Goal: Task Accomplishment & Management: Use online tool/utility

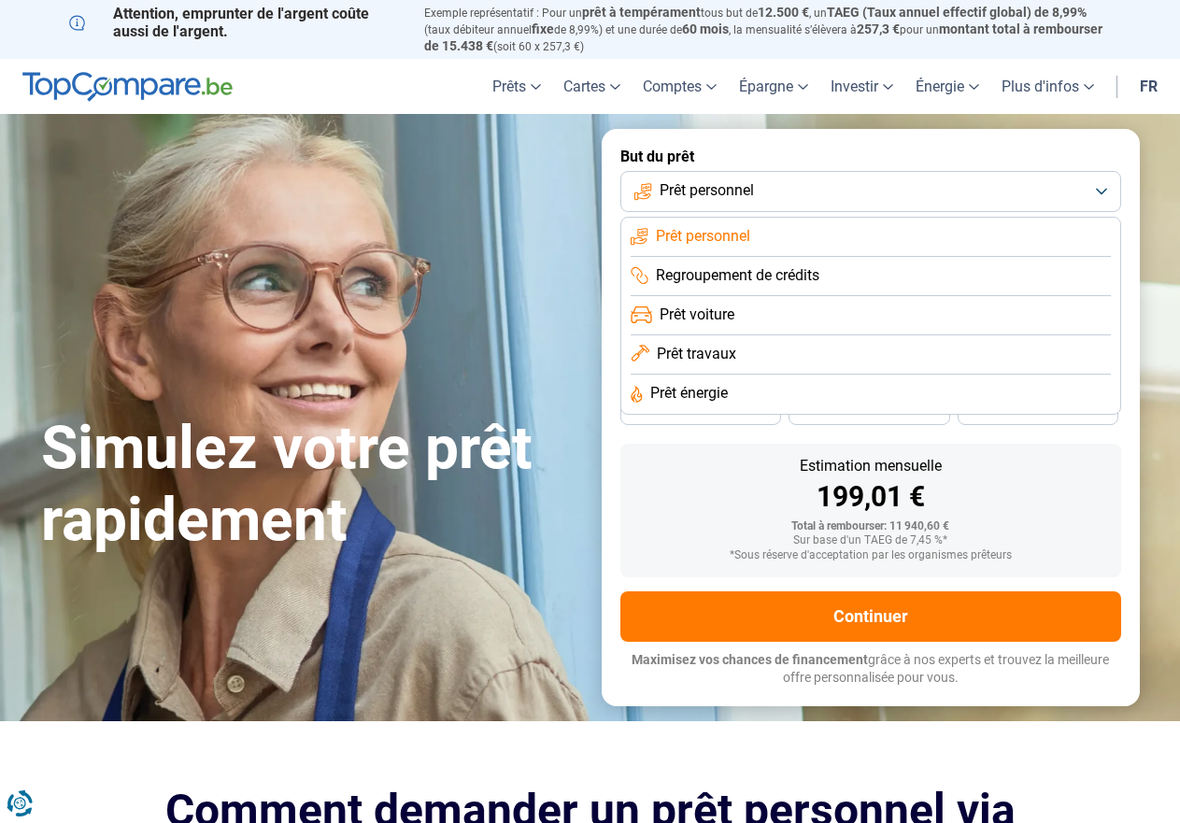
click at [707, 366] on li "Prêt travaux" at bounding box center [870, 354] width 480 height 39
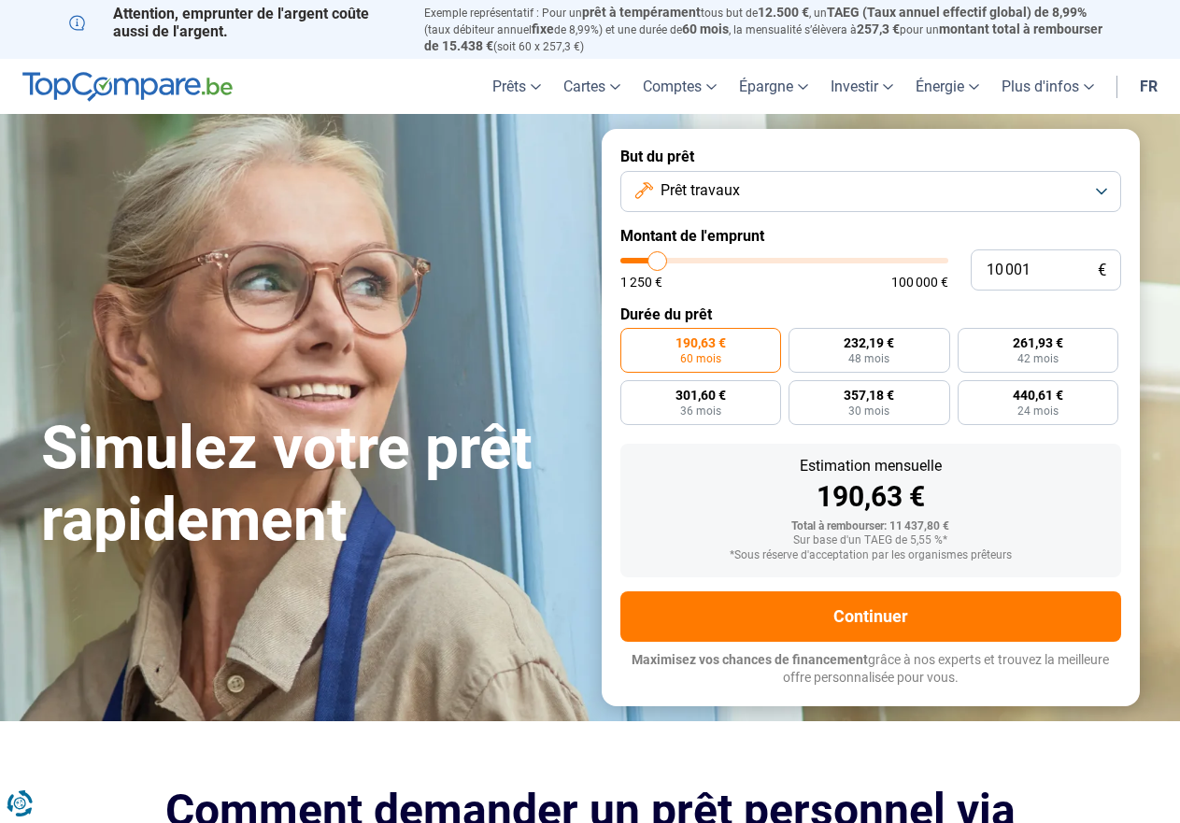
click at [921, 175] on button "Prêt travaux" at bounding box center [870, 191] width 501 height 41
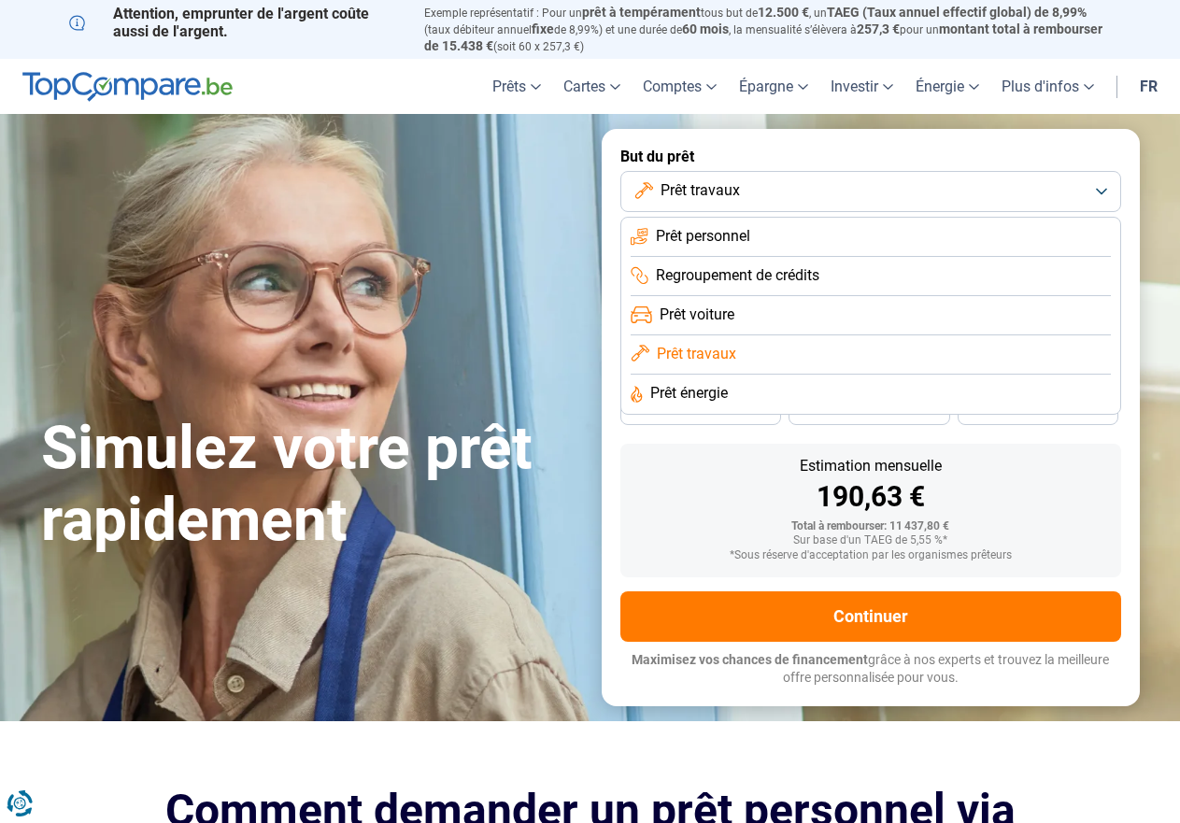
click at [1144, 79] on link "fr" at bounding box center [1148, 86] width 40 height 55
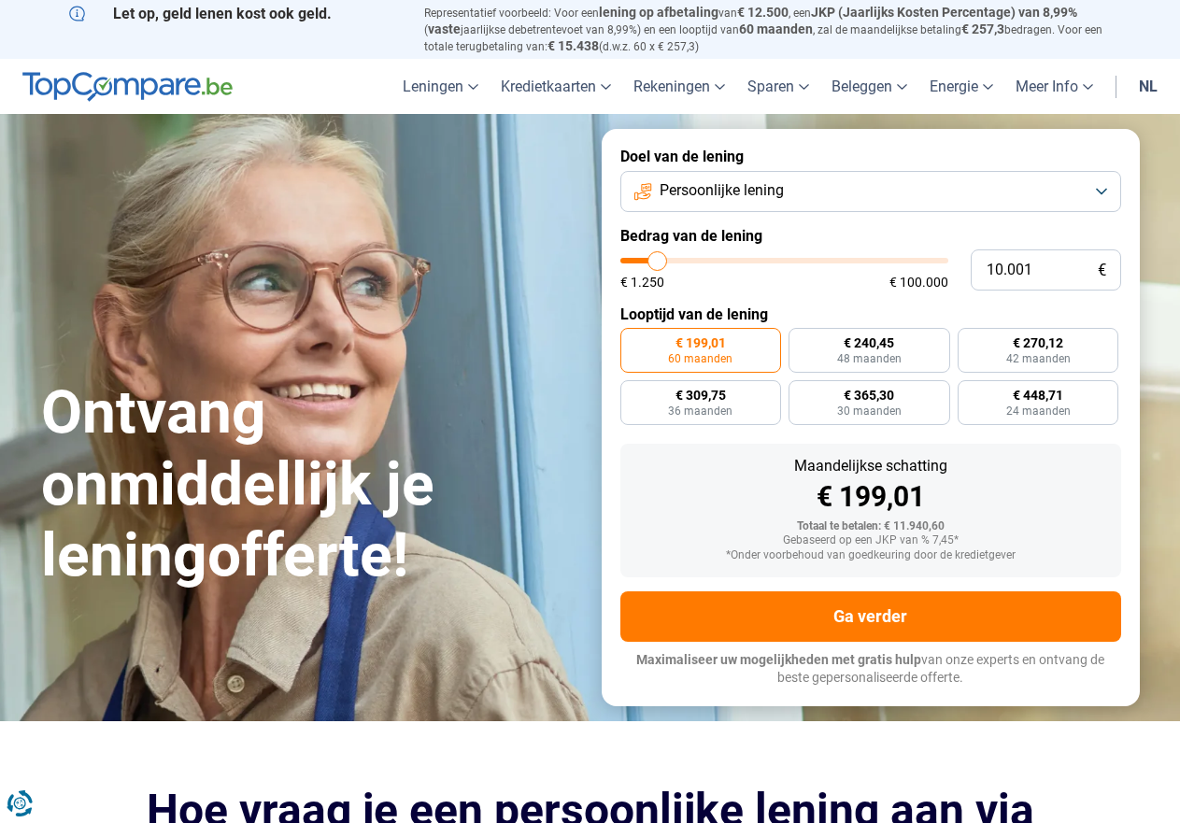
click at [973, 189] on button "Persoonlijke lening" at bounding box center [870, 191] width 501 height 41
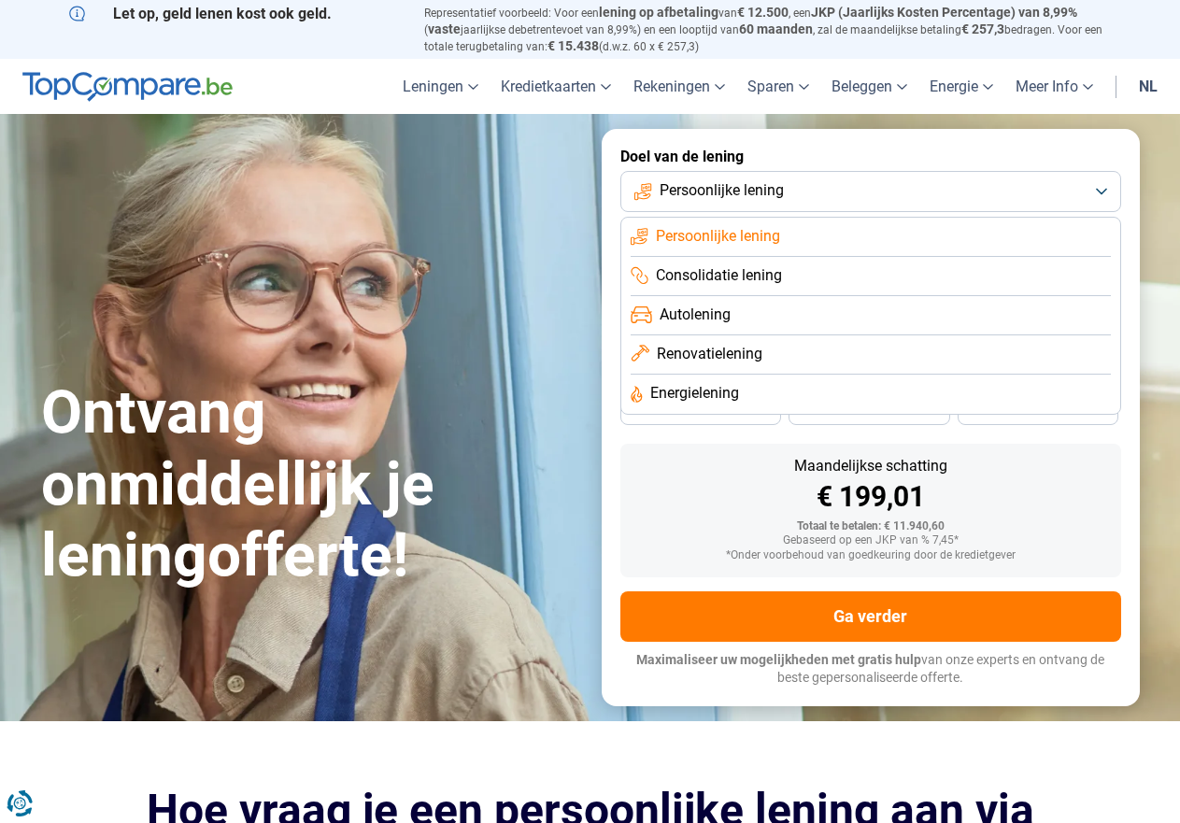
click at [1150, 80] on link "nl" at bounding box center [1147, 86] width 41 height 55
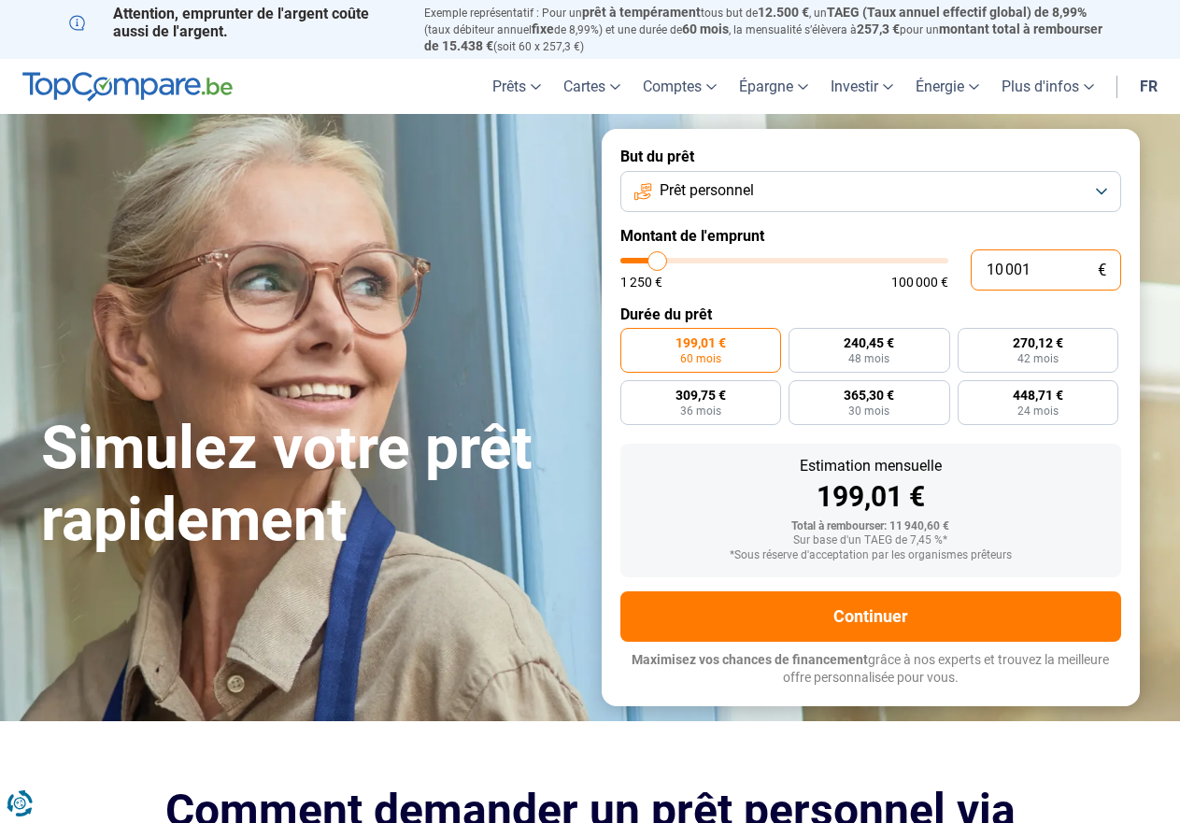
drag, startPoint x: 972, startPoint y: 275, endPoint x: 936, endPoint y: 276, distance: 36.5
click at [970, 276] on input "10 001" at bounding box center [1045, 269] width 150 height 41
type input "8"
type input "1250"
type input "80"
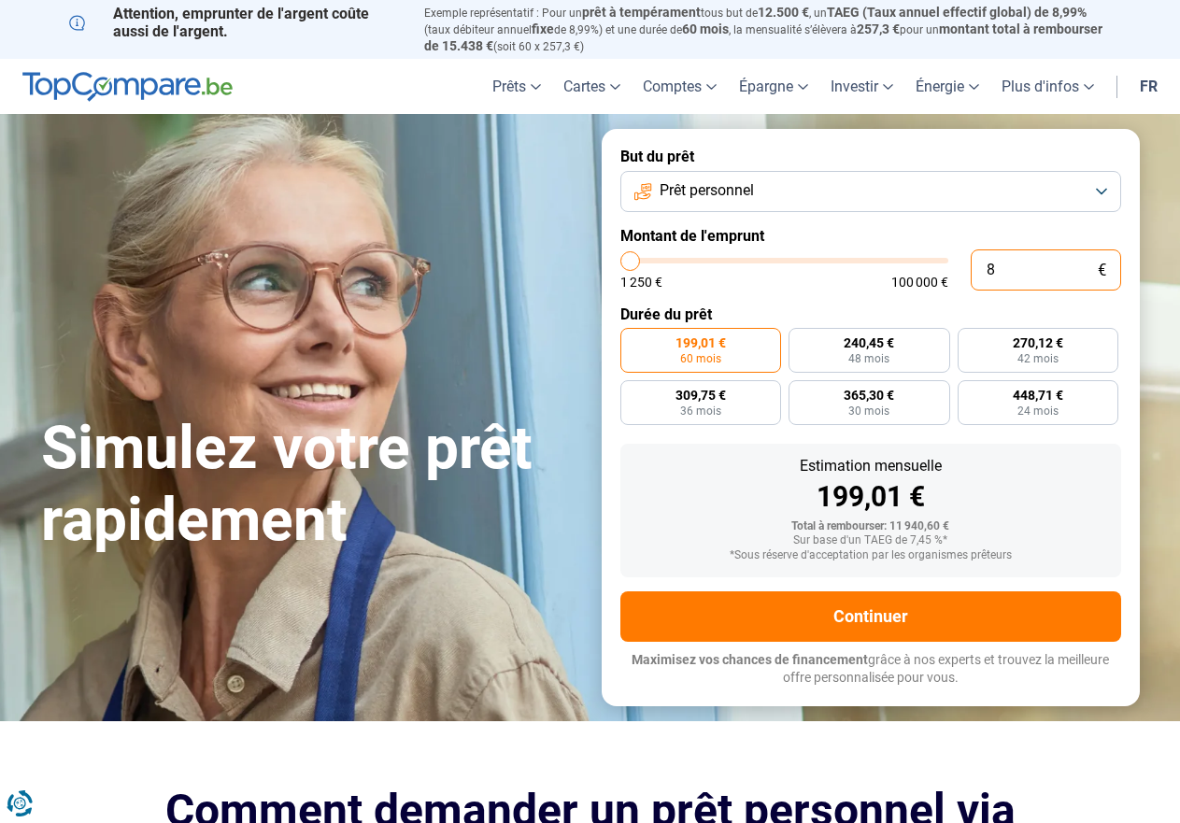
type input "1250"
type input "800"
type input "1250"
type input "8 000"
type input "8000"
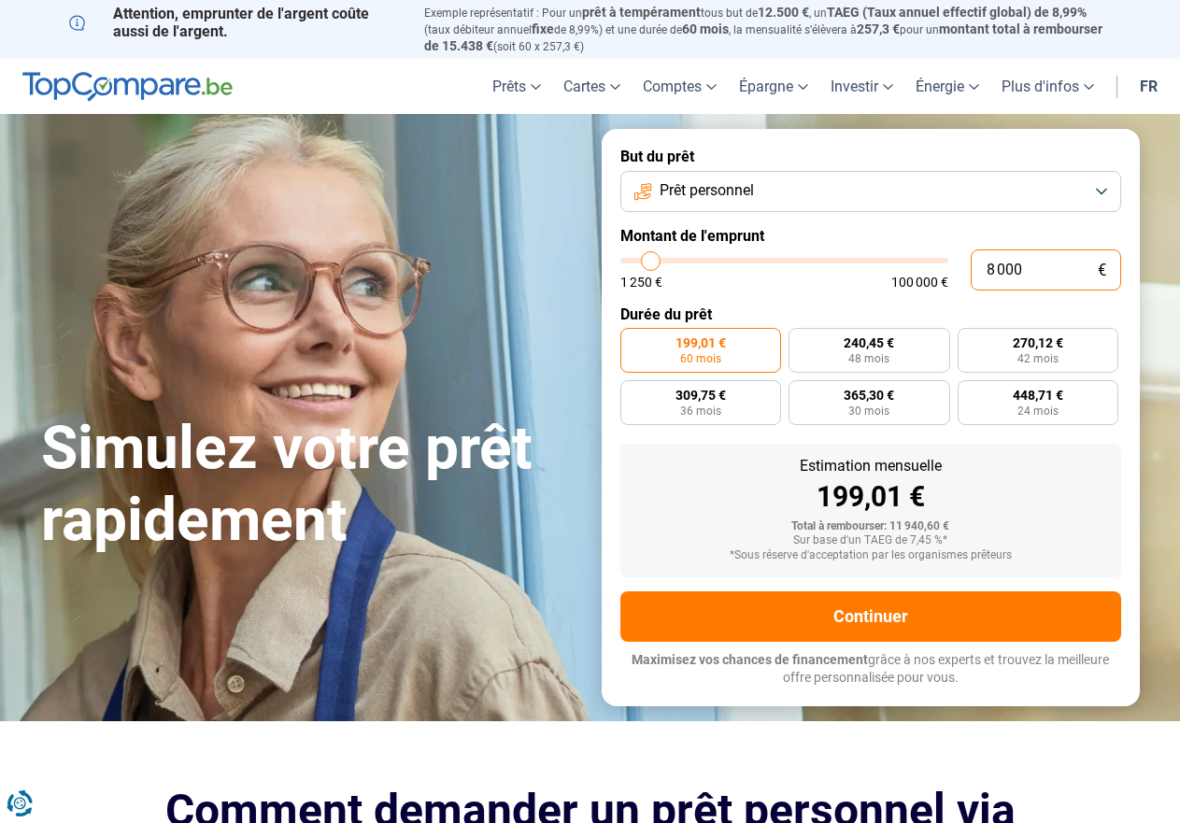
type input "80 000"
type input "80000"
radio input "false"
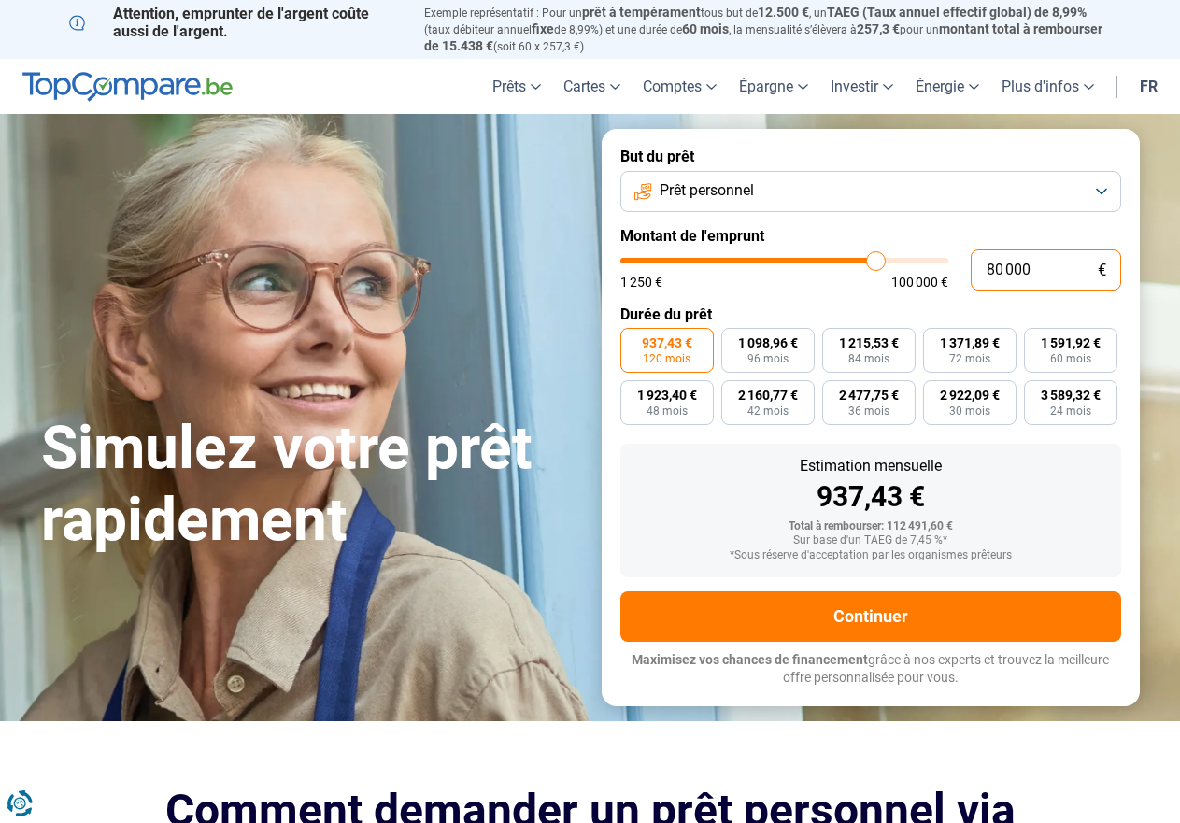
type input "80 000"
click at [944, 189] on button "Prêt personnel" at bounding box center [870, 191] width 501 height 41
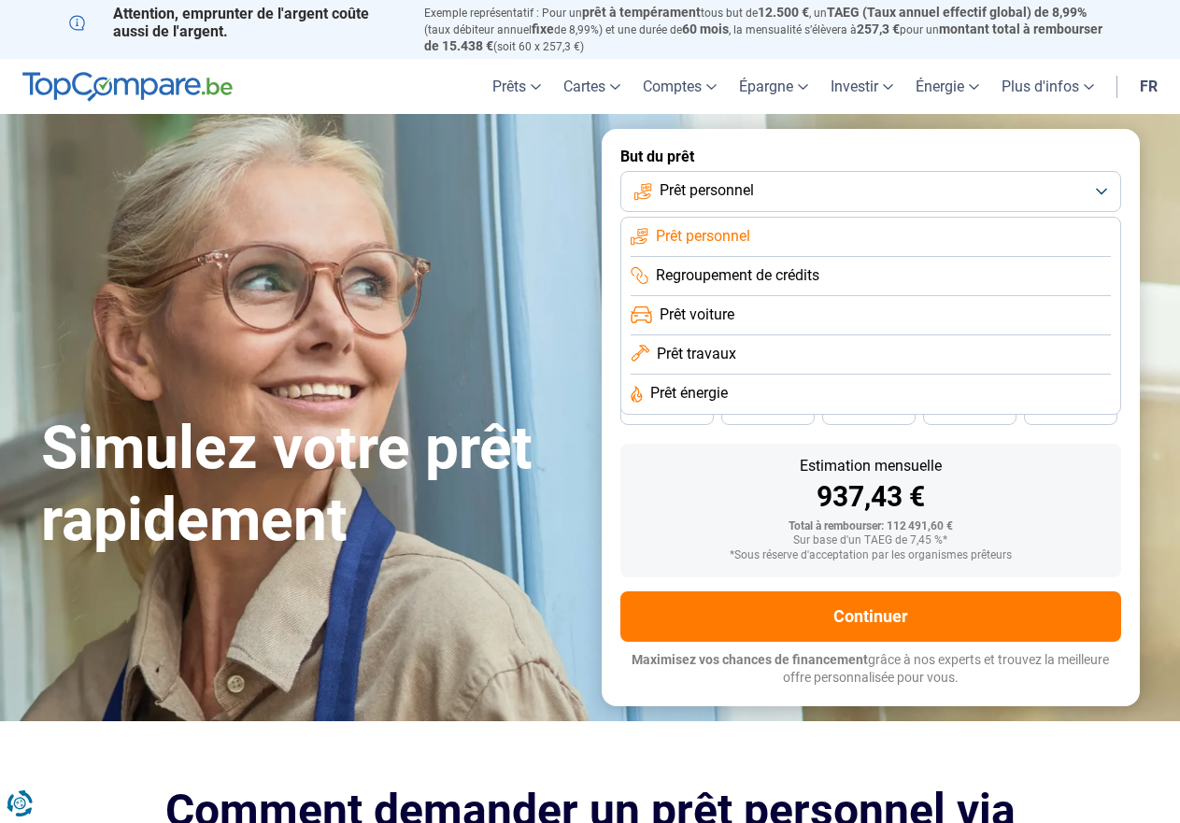
click at [734, 276] on span "Regroupement de crédits" at bounding box center [737, 275] width 163 height 21
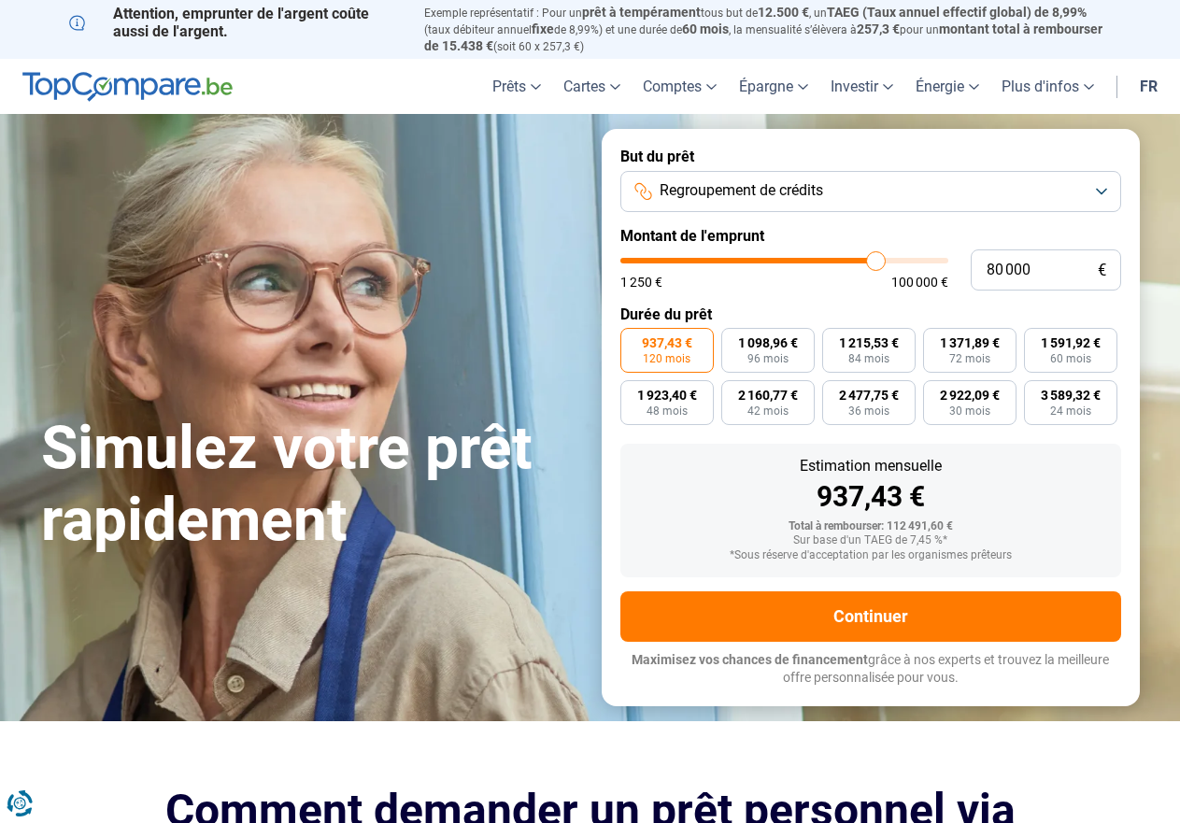
click at [931, 201] on button "Regroupement de crédits" at bounding box center [870, 191] width 501 height 41
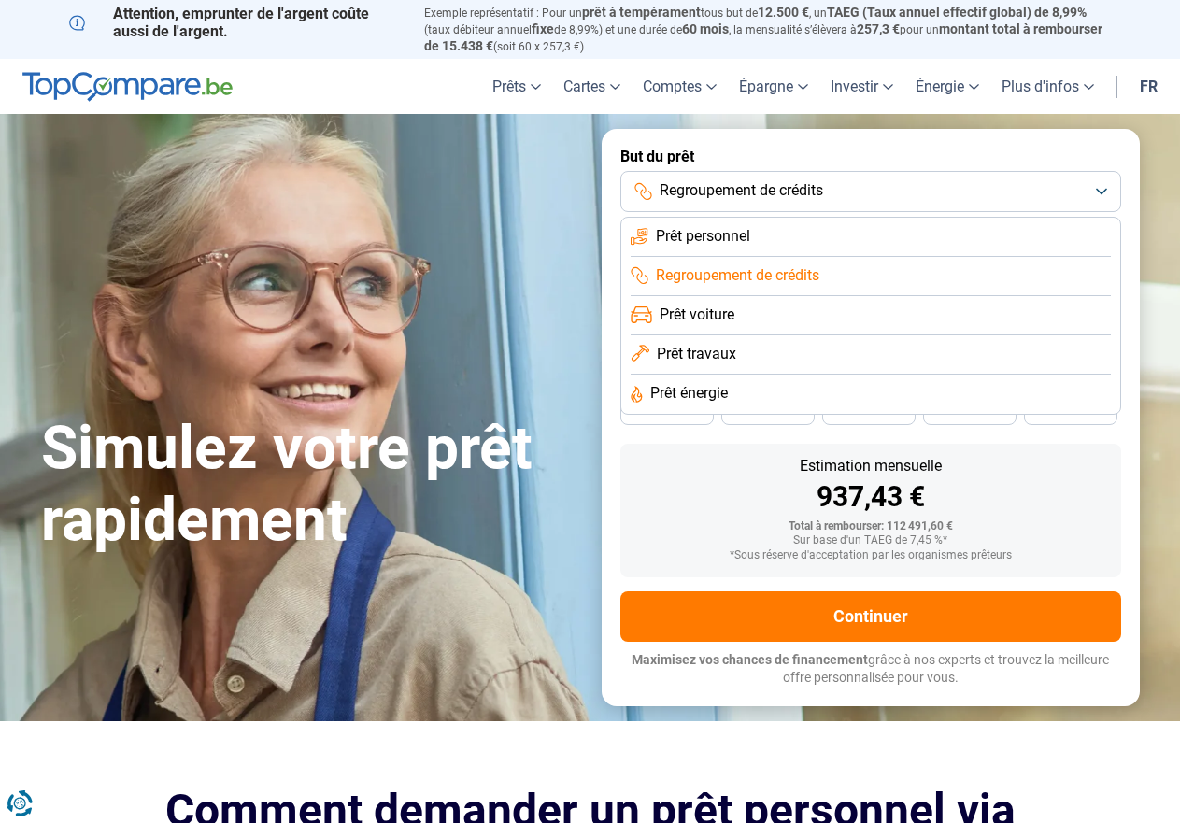
click at [715, 358] on span "Prêt travaux" at bounding box center [696, 354] width 79 height 21
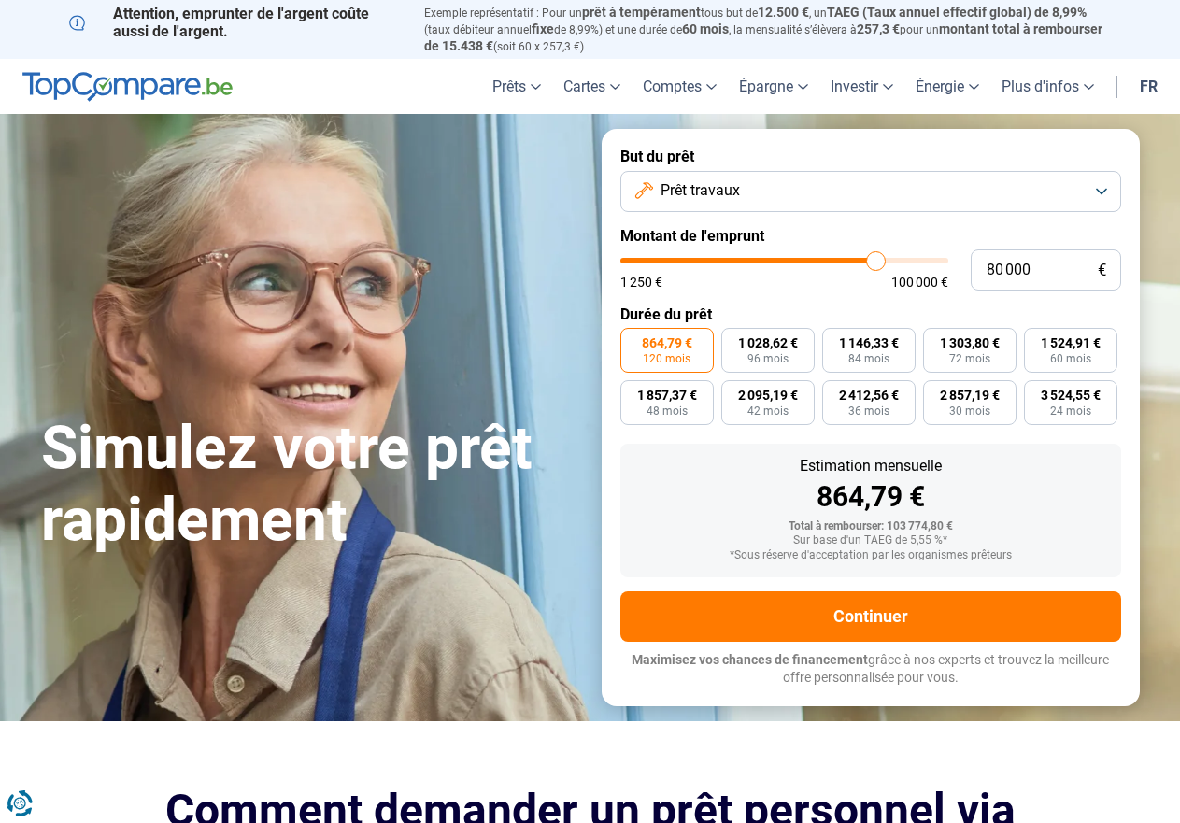
click at [1083, 190] on button "Prêt travaux" at bounding box center [870, 191] width 501 height 41
